Goal: Contribute content

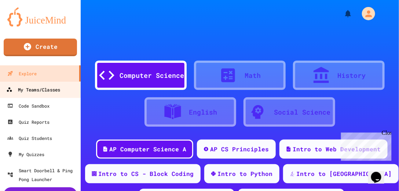
click at [21, 86] on div "My Teams/Classes" at bounding box center [33, 89] width 54 height 9
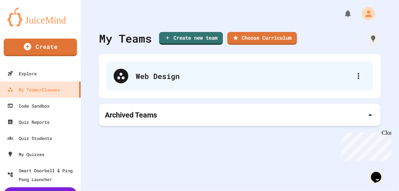
click at [166, 78] on div "Web Design" at bounding box center [244, 75] width 216 height 11
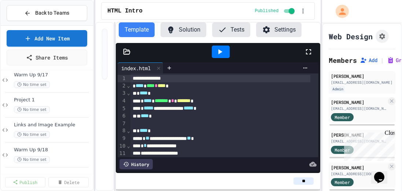
scroll to position [333, 0]
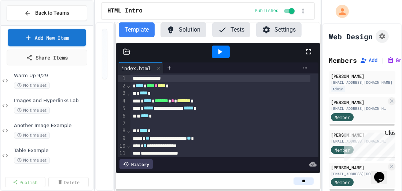
click at [55, 37] on link "Add New Item" at bounding box center [47, 37] width 79 height 17
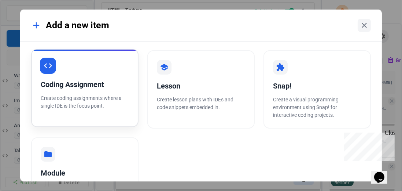
click at [66, 96] on p "Create coding assignments where a single IDE is the focus point." at bounding box center [85, 101] width 88 height 15
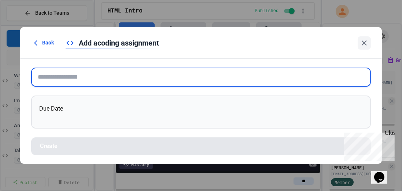
click at [107, 73] on input "text" at bounding box center [201, 76] width 340 height 19
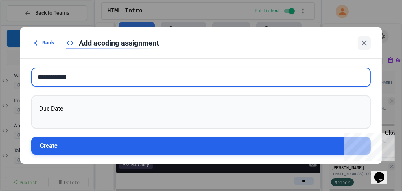
type input "**********"
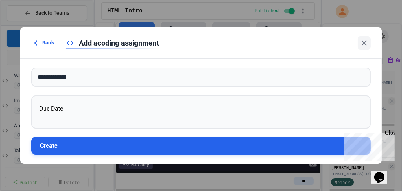
click at [67, 147] on button "Create" at bounding box center [201, 146] width 340 height 18
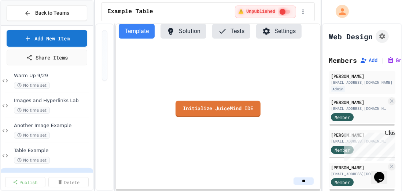
scroll to position [358, 0]
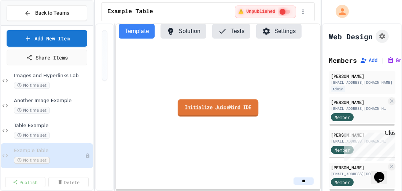
click at [210, 110] on link "Initialize JuiceMind IDE" at bounding box center [218, 107] width 81 height 17
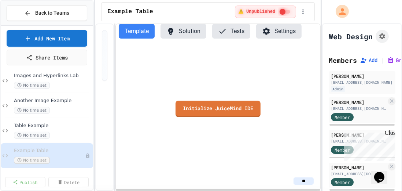
scroll to position [125, 0]
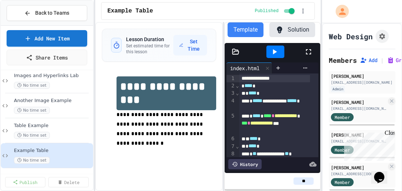
click at [225, 103] on div "**********" at bounding box center [208, 106] width 226 height 169
click at [112, 81] on circle "button" at bounding box center [112, 81] width 1 height 1
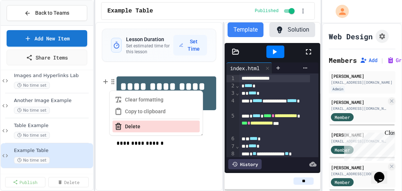
click at [124, 123] on button "Delete" at bounding box center [156, 126] width 87 height 12
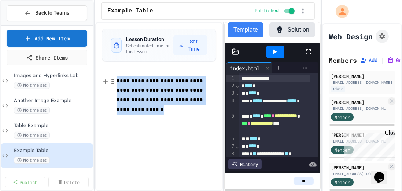
drag, startPoint x: 177, startPoint y: 102, endPoint x: 118, endPoint y: 83, distance: 62.3
click at [118, 83] on p "**********" at bounding box center [167, 95] width 100 height 38
